Goal: Task Accomplishment & Management: Complete application form

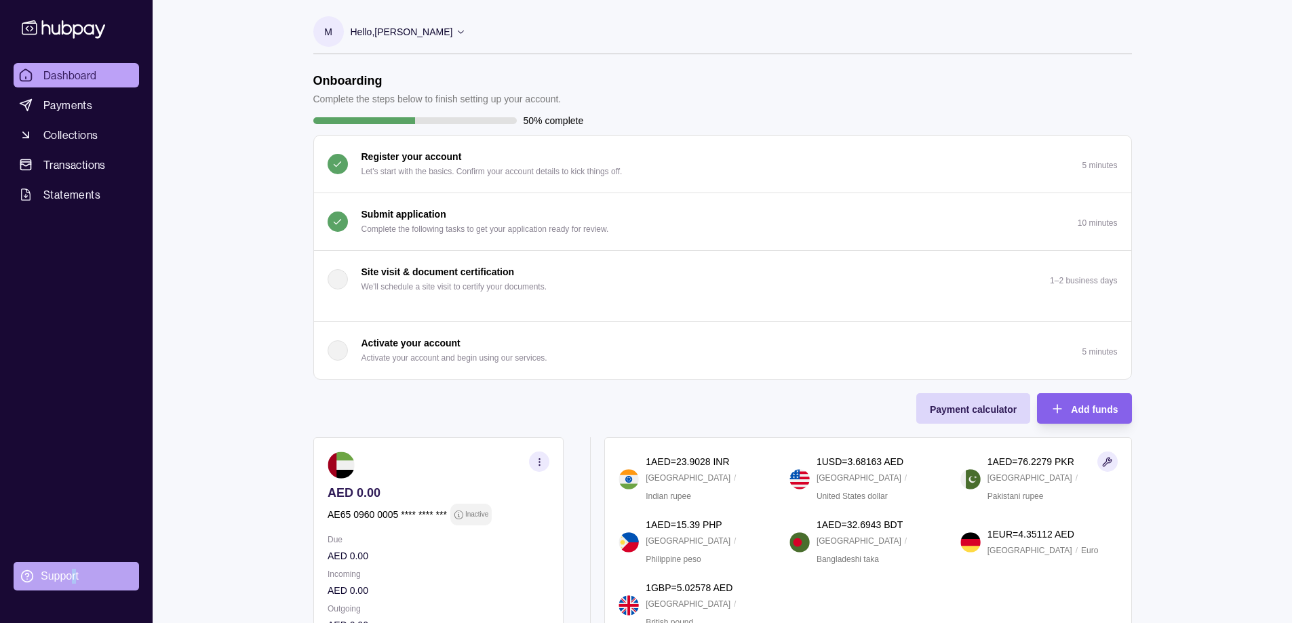
click at [73, 583] on div "Support" at bounding box center [60, 576] width 38 height 15
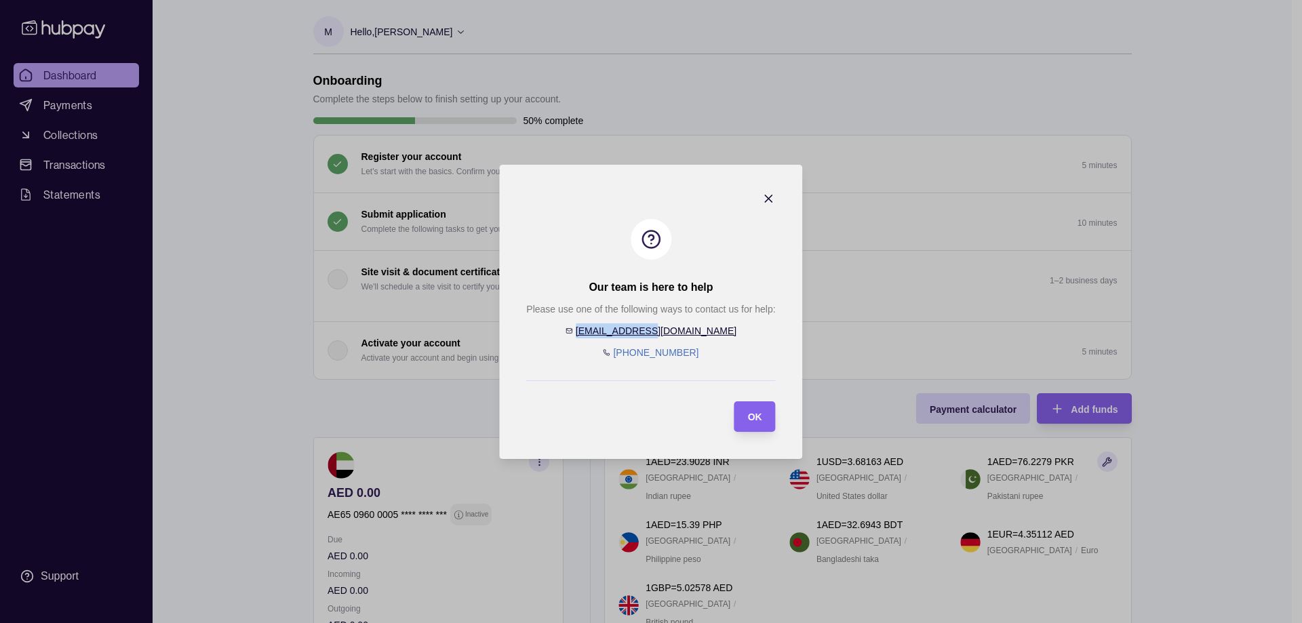
drag, startPoint x: 690, startPoint y: 331, endPoint x: 617, endPoint y: 336, distance: 72.8
click at [617, 336] on div "Please use one of the following ways to contact us for help: [EMAIL_ADDRESS][DO…" at bounding box center [650, 331] width 249 height 58
copy link "[EMAIL_ADDRESS][DOMAIN_NAME]"
click at [777, 197] on section "Our team is here to help Please use one of the following ways to contact us for…" at bounding box center [650, 312] width 303 height 294
click at [770, 198] on icon "button" at bounding box center [769, 199] width 14 height 14
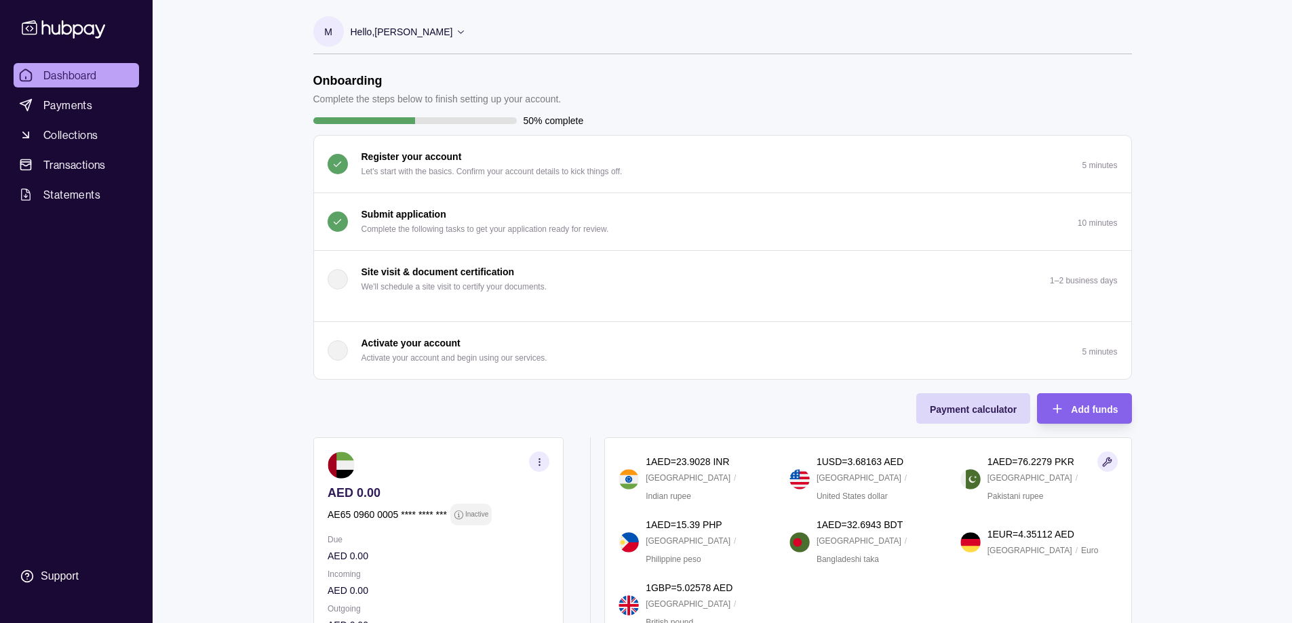
click at [386, 219] on p "Submit application" at bounding box center [403, 214] width 85 height 15
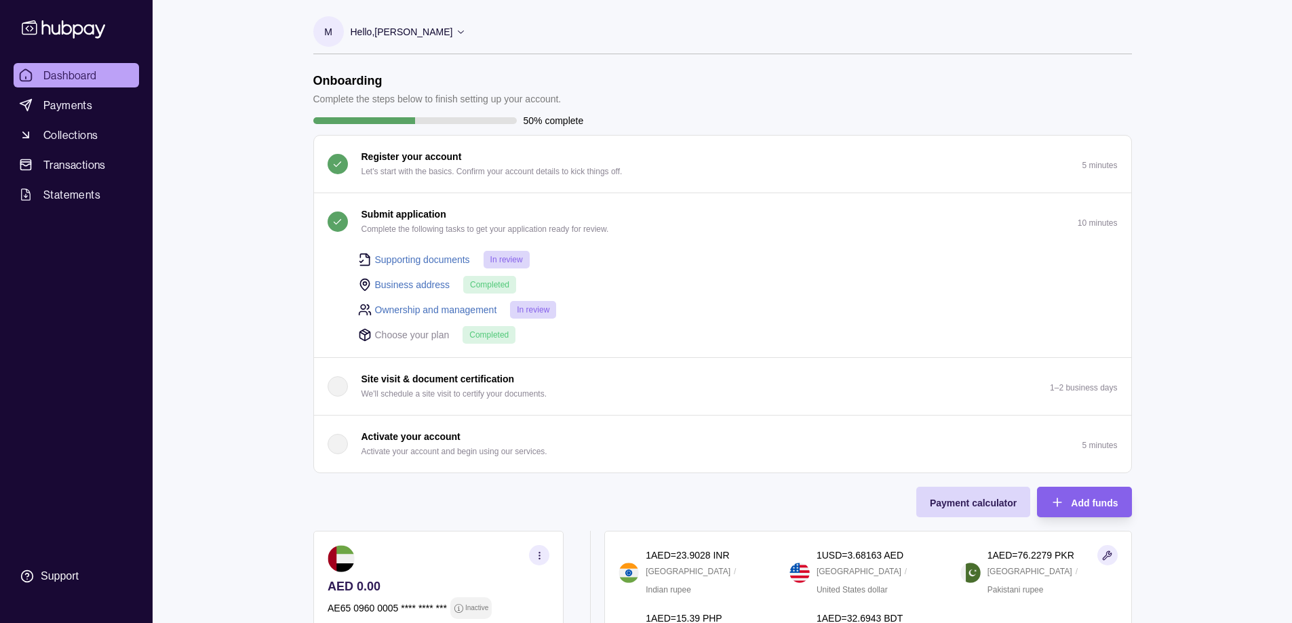
click at [507, 264] on span "In review" at bounding box center [506, 259] width 33 height 9
drag, startPoint x: 530, startPoint y: 308, endPoint x: 507, endPoint y: 315, distance: 24.7
click at [529, 310] on span "In review" at bounding box center [533, 309] width 33 height 9
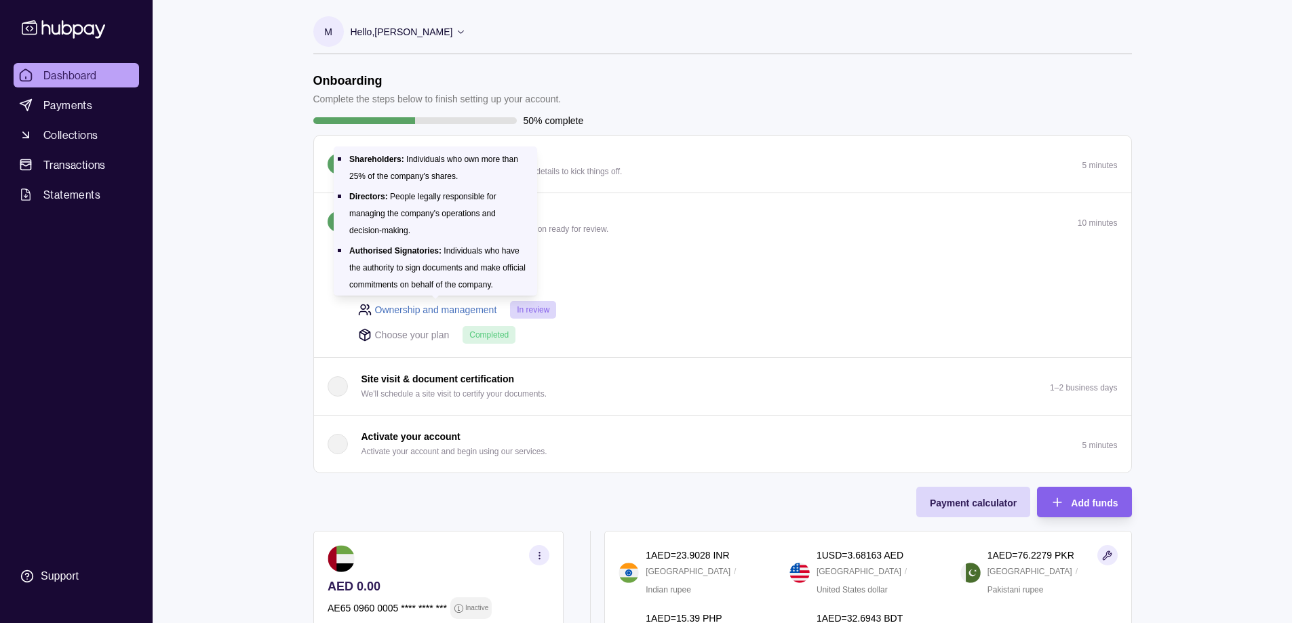
click at [464, 313] on link "Ownership and management" at bounding box center [436, 309] width 122 height 15
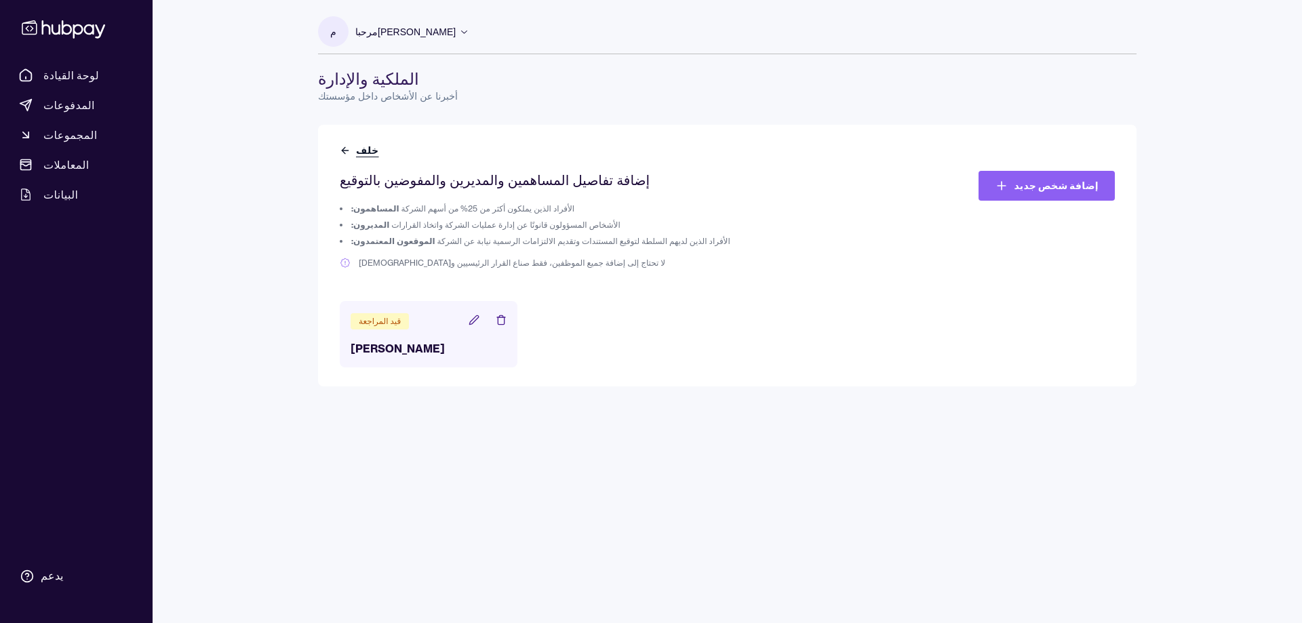
click at [344, 149] on icon at bounding box center [345, 150] width 11 height 11
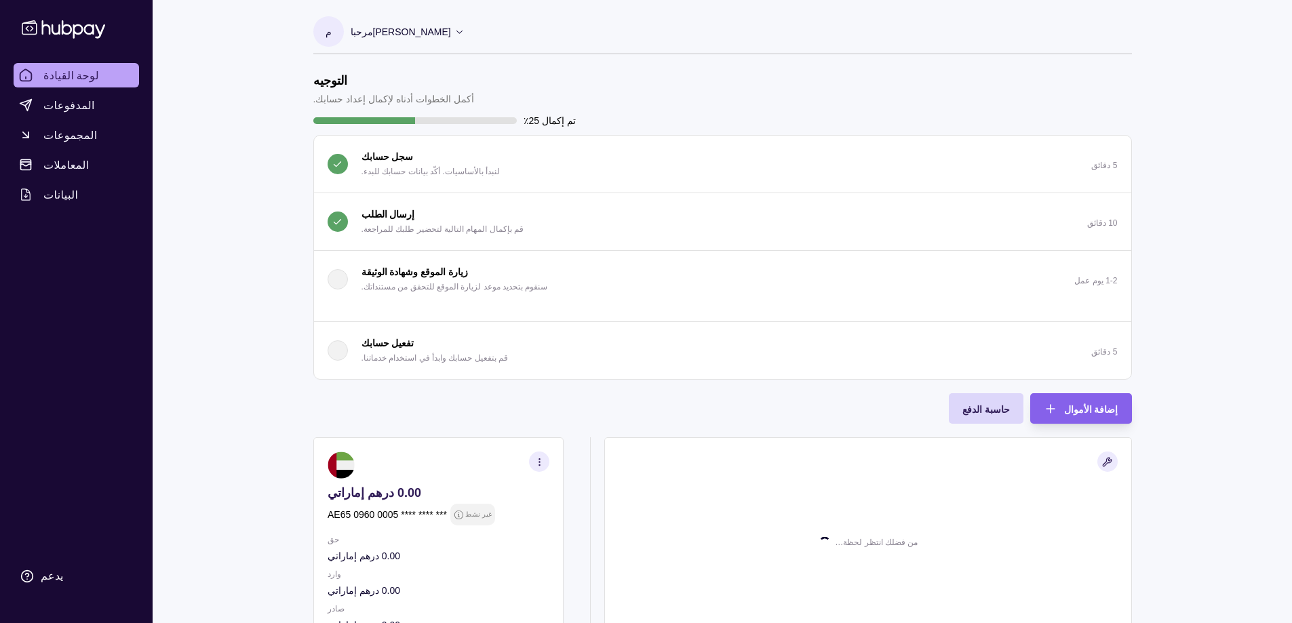
click at [405, 229] on font "قم بإكمال المهام التالية لتحضير طلبك للمراجعة." at bounding box center [442, 228] width 162 height 9
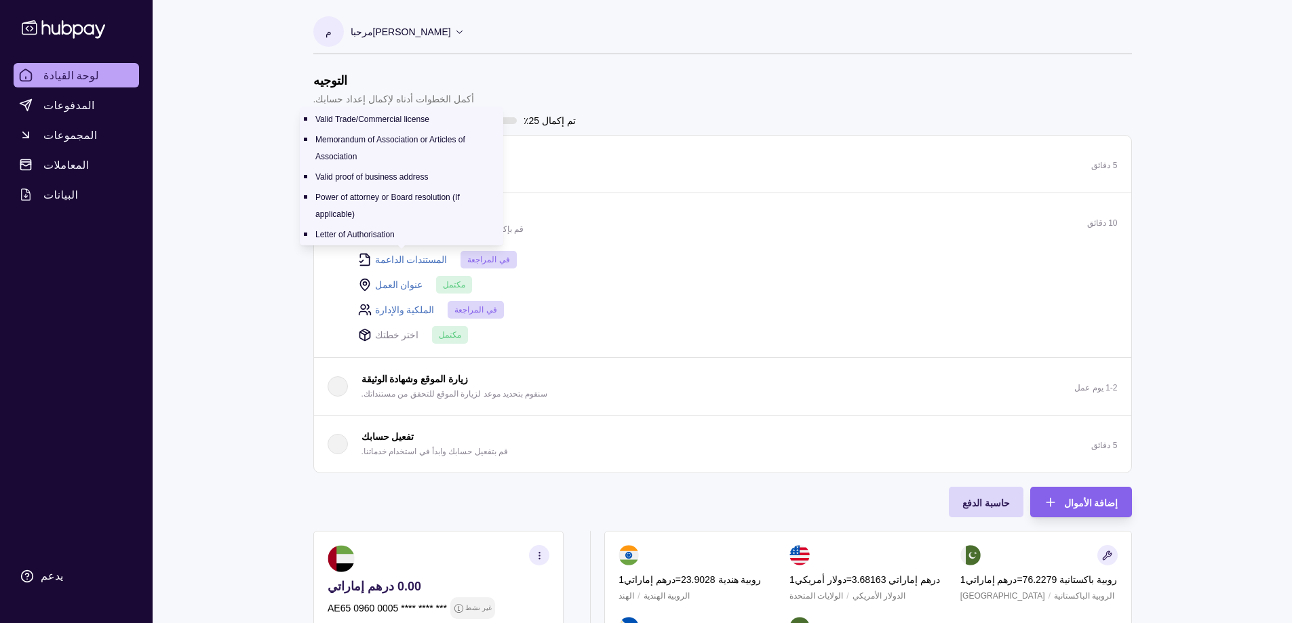
click at [403, 260] on font "المستندات الداعمة" at bounding box center [411, 259] width 73 height 11
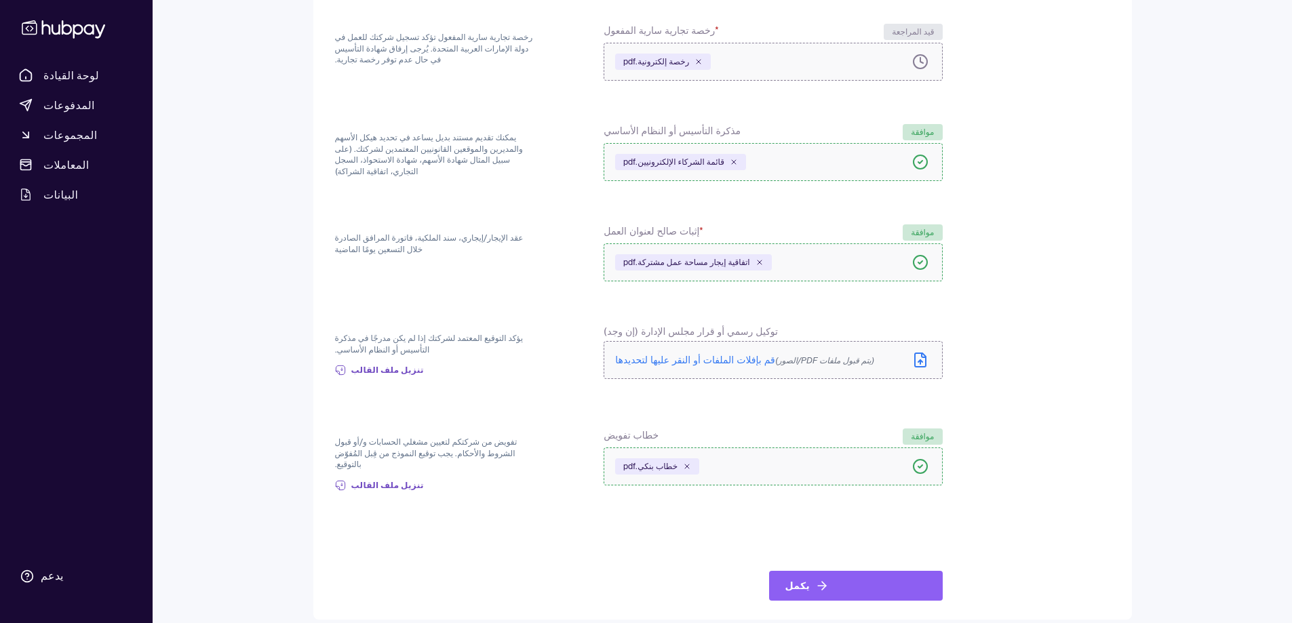
scroll to position [167, 0]
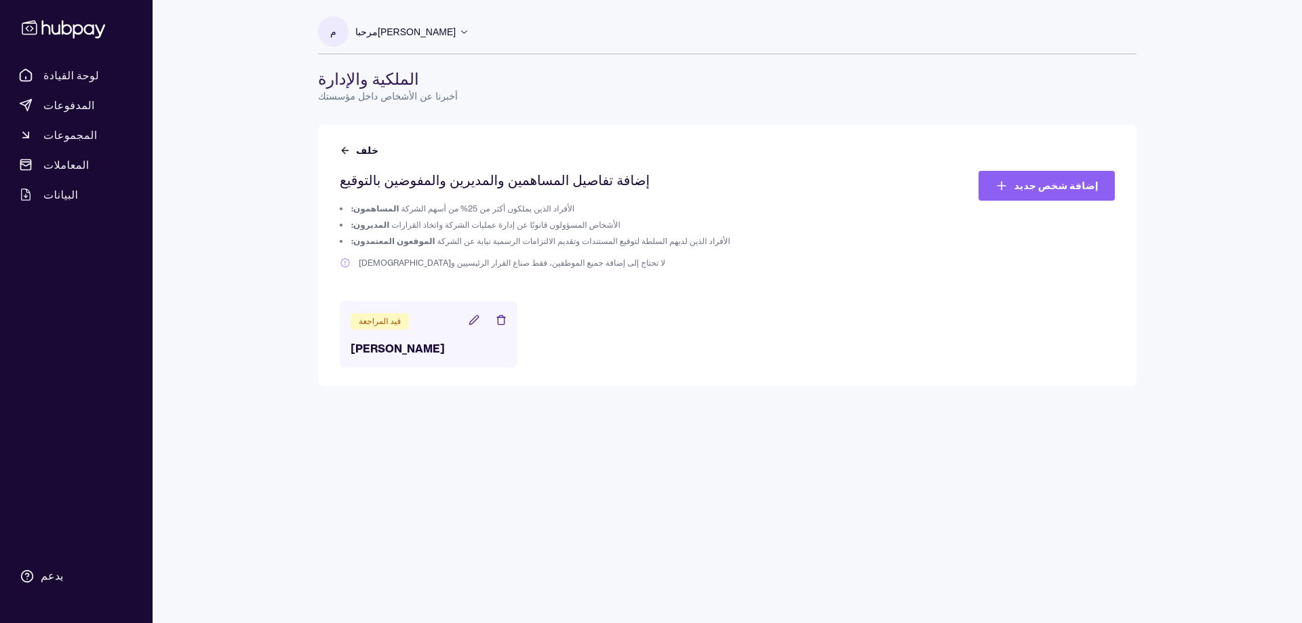
click at [68, 26] on icon at bounding box center [64, 28] width 90 height 25
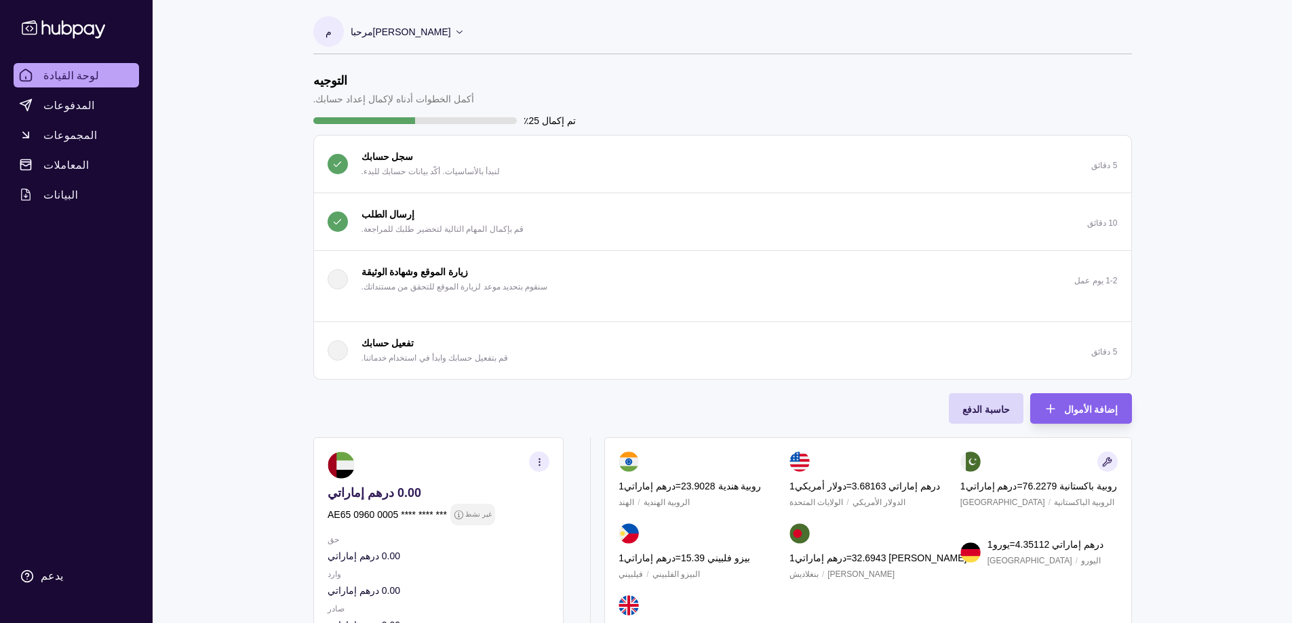
click at [497, 119] on div at bounding box center [414, 120] width 203 height 7
click at [530, 118] on font "تم إكمال 25٪" at bounding box center [549, 120] width 52 height 11
